Goal: Find specific page/section: Find specific page/section

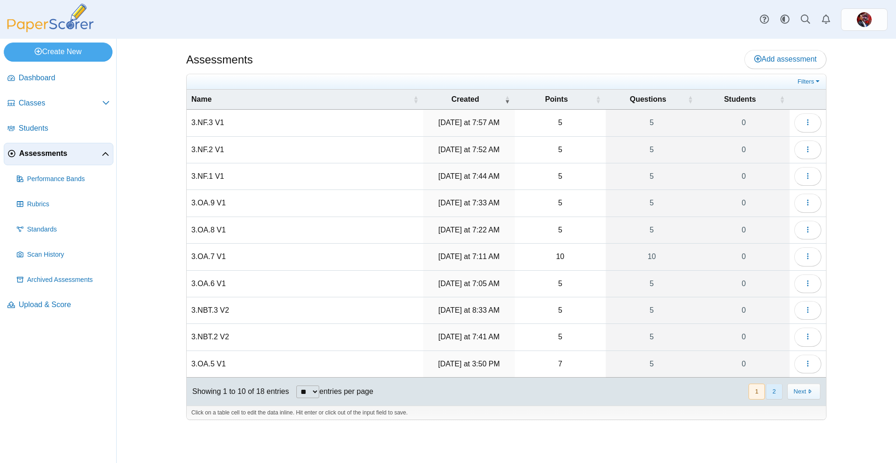
click at [775, 387] on button "2" at bounding box center [774, 390] width 16 height 15
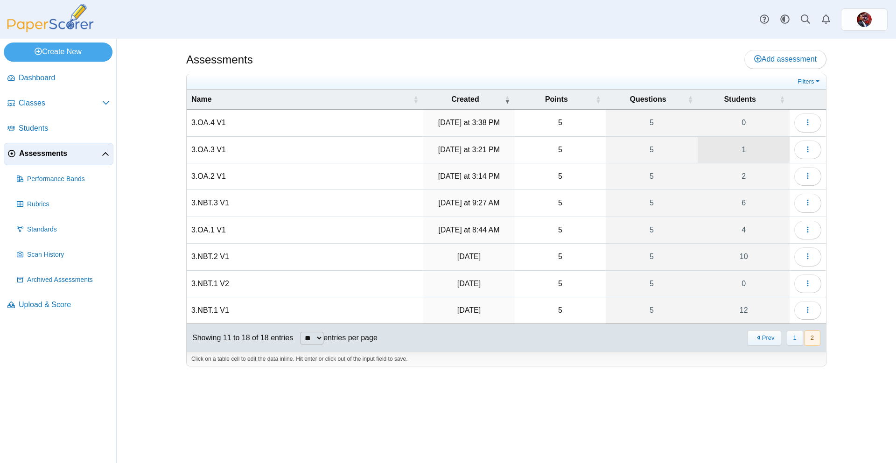
click at [770, 153] on link "1" at bounding box center [743, 150] width 92 height 26
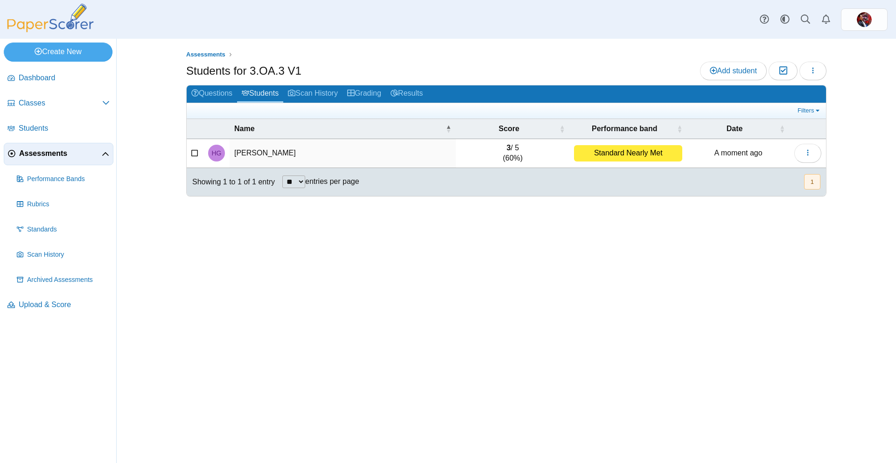
click at [40, 151] on span "Assessments" at bounding box center [60, 153] width 83 height 10
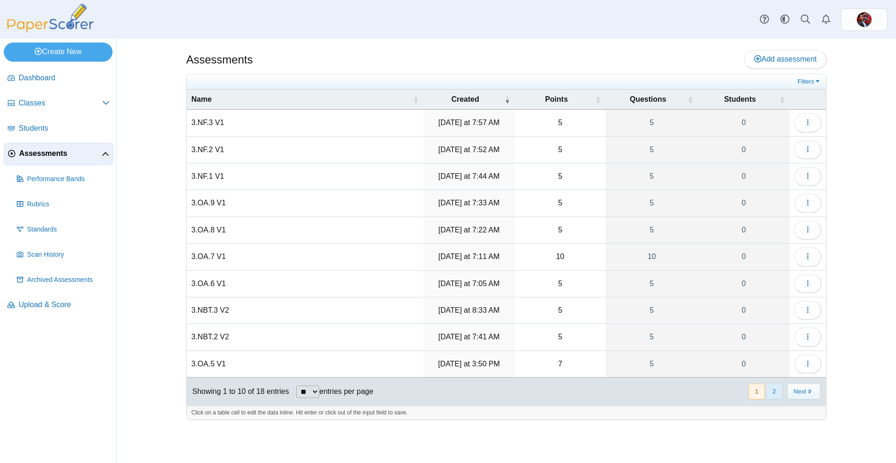
click at [773, 394] on button "2" at bounding box center [774, 390] width 16 height 15
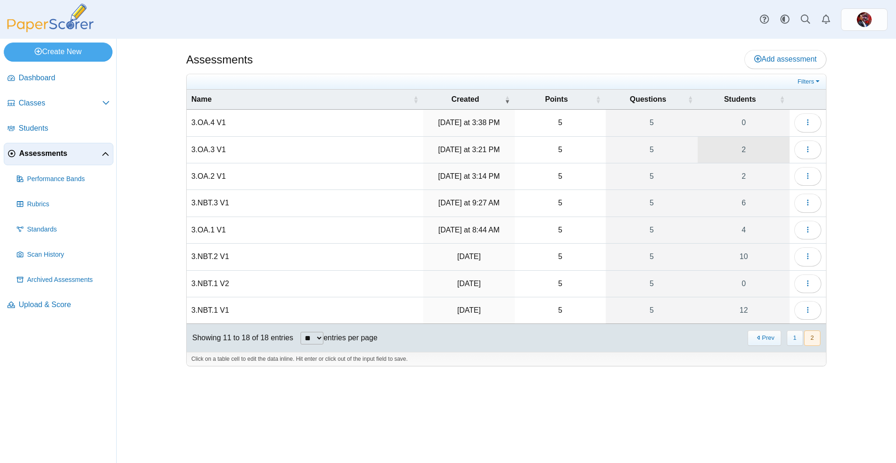
click at [758, 144] on link "2" at bounding box center [743, 150] width 92 height 26
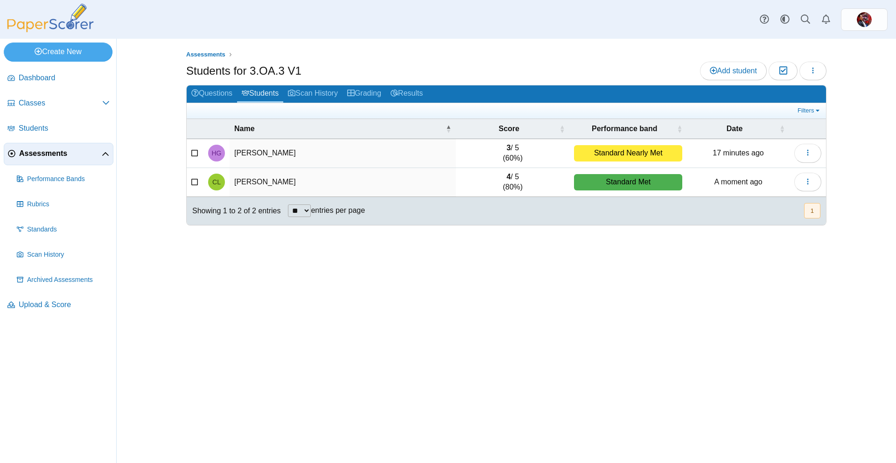
click at [42, 157] on span "Assessments" at bounding box center [60, 153] width 83 height 10
